Goal: Transaction & Acquisition: Download file/media

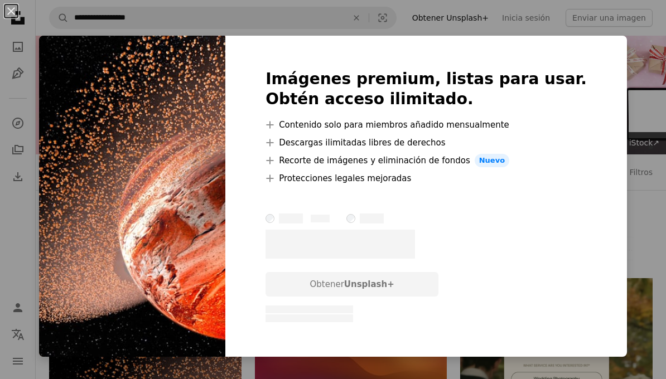
scroll to position [267, 0]
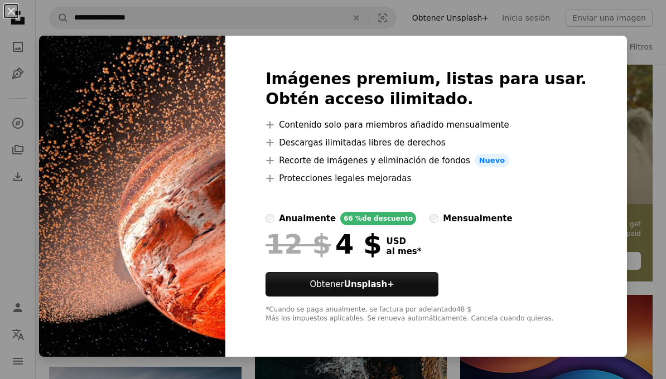
click at [626, 201] on div "An X shape Imágenes premium, listas para usar. Obtén acceso ilimitado. A plus s…" at bounding box center [333, 189] width 666 height 379
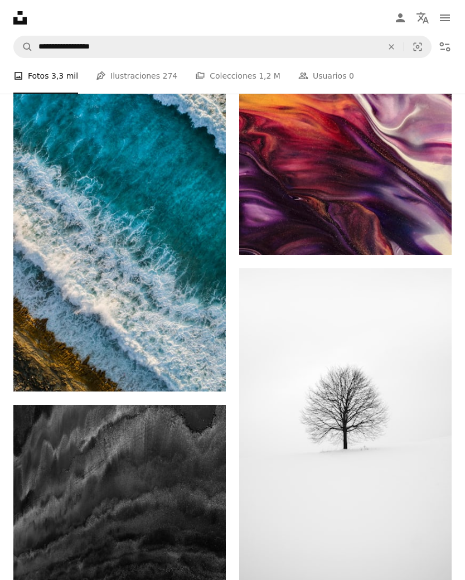
scroll to position [2202, 0]
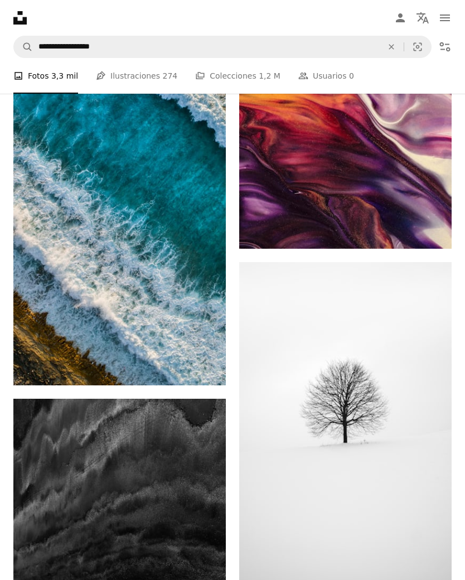
click at [31, 317] on img at bounding box center [119, 196] width 213 height 378
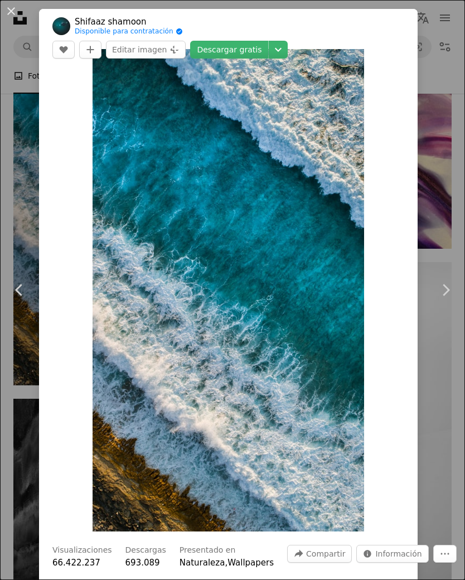
click at [268, 41] on link "Descargar gratis" at bounding box center [229, 50] width 78 height 18
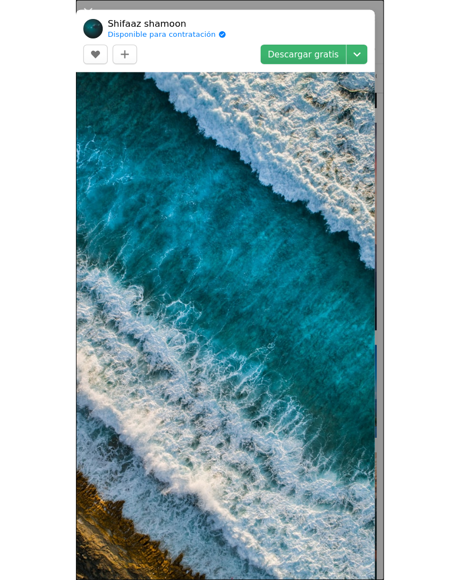
scroll to position [5425, 0]
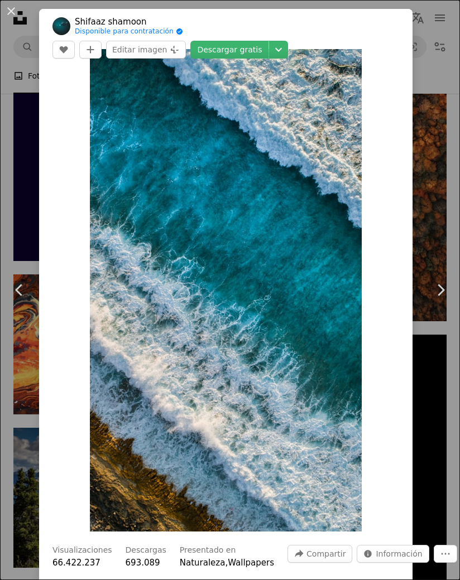
click at [440, 37] on div "An X shape Chevron left Chevron right Shifaaz [PERSON_NAME] Disponible para con…" at bounding box center [230, 290] width 460 height 580
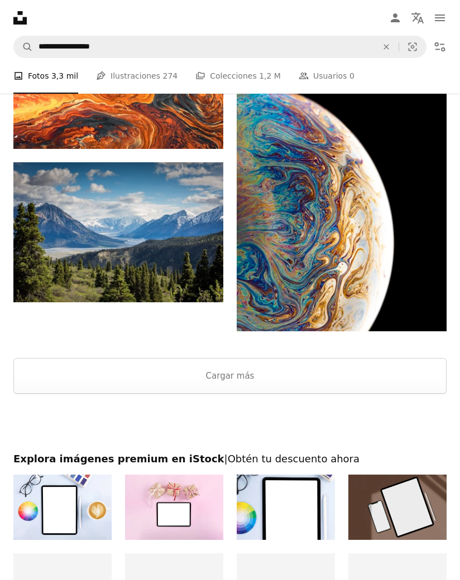
scroll to position [5693, 0]
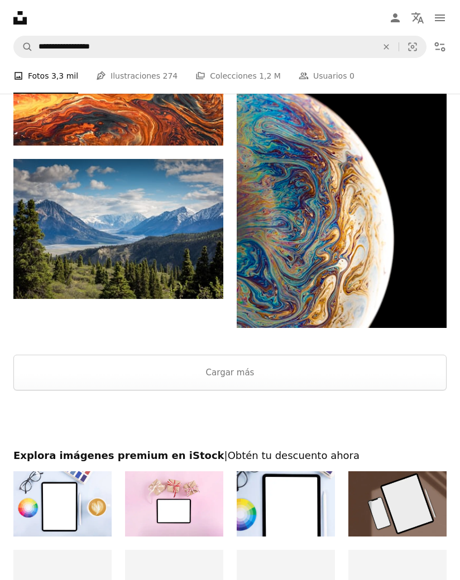
click at [414, 379] on button "Cargar más" at bounding box center [229, 373] width 433 height 36
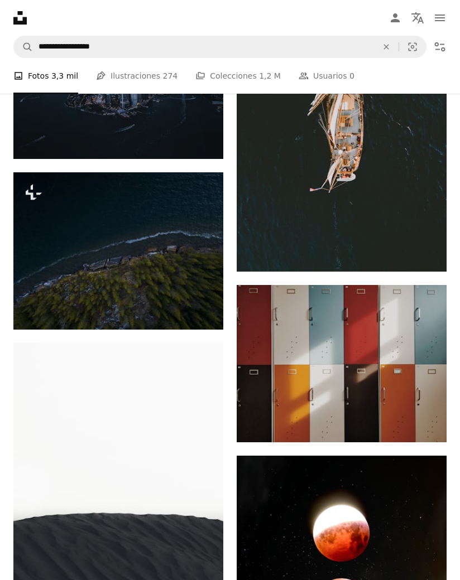
scroll to position [23631, 0]
